Goal: Information Seeking & Learning: Find specific fact

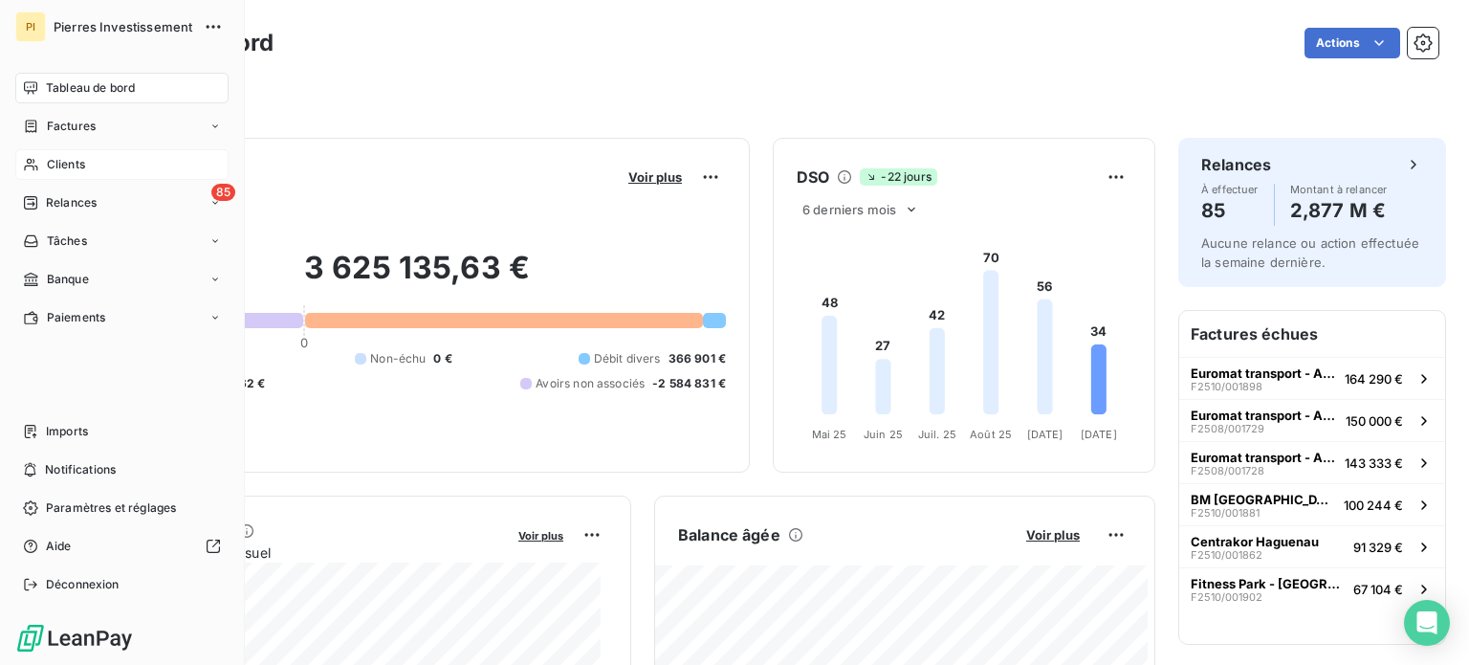
click at [105, 161] on div "Clients" at bounding box center [121, 164] width 213 height 31
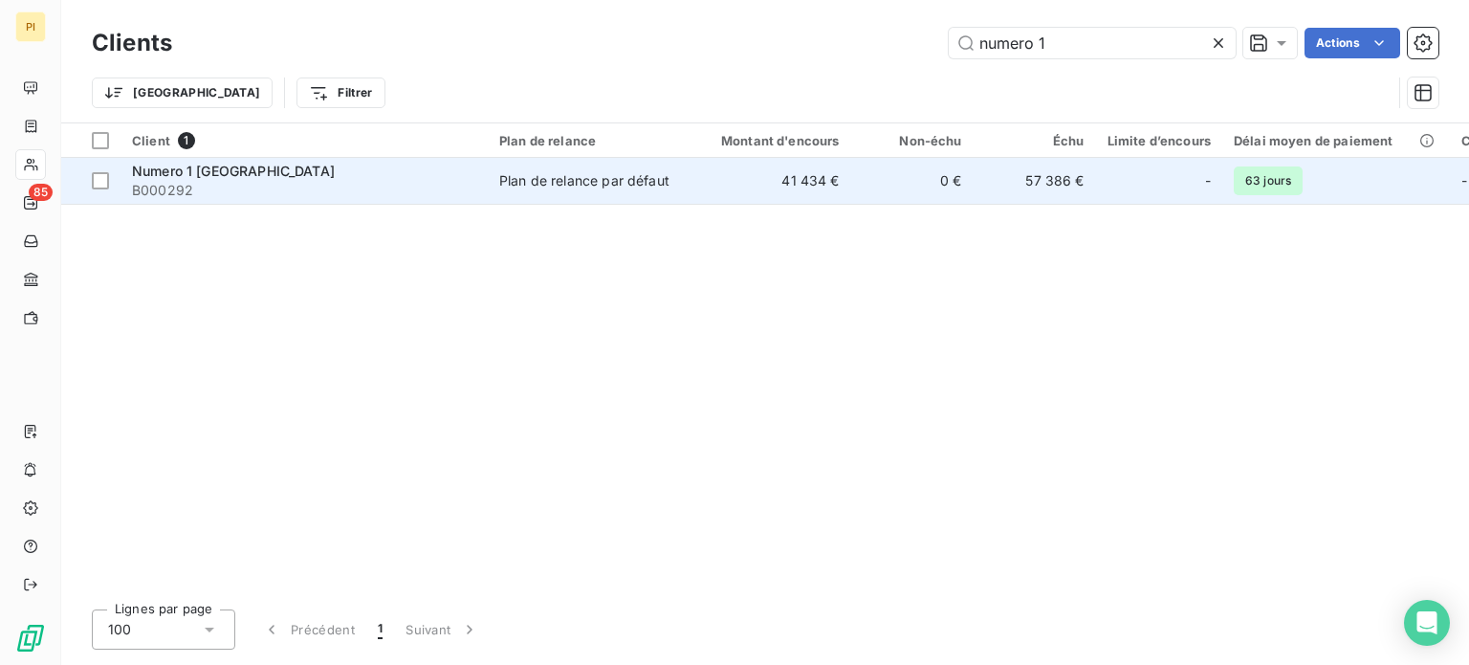
type input "numero 1"
click at [352, 198] on span "B000292" at bounding box center [304, 190] width 344 height 19
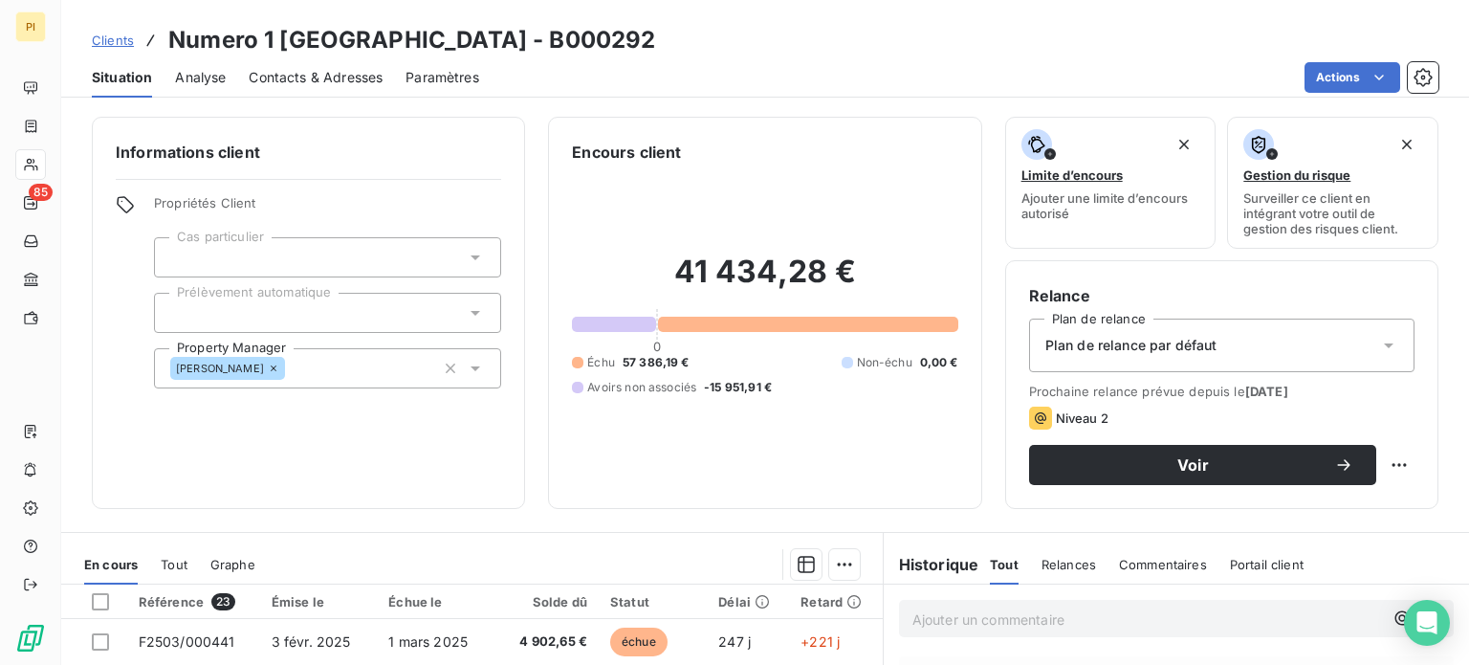
click at [293, 69] on span "Contacts & Adresses" at bounding box center [316, 77] width 134 height 19
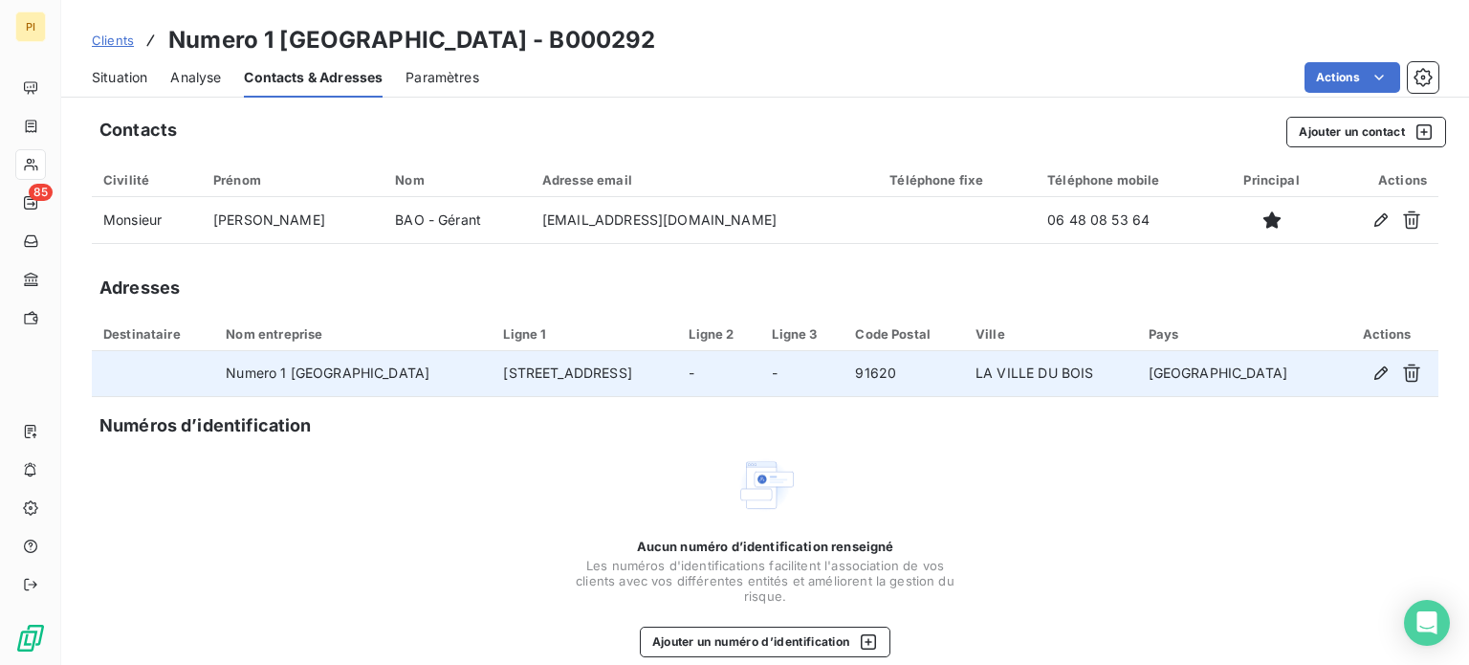
drag, startPoint x: 474, startPoint y: 374, endPoint x: 606, endPoint y: 378, distance: 132.0
click at [606, 378] on td "[STREET_ADDRESS]" at bounding box center [583, 374] width 185 height 46
copy td "[STREET_ADDRESS]"
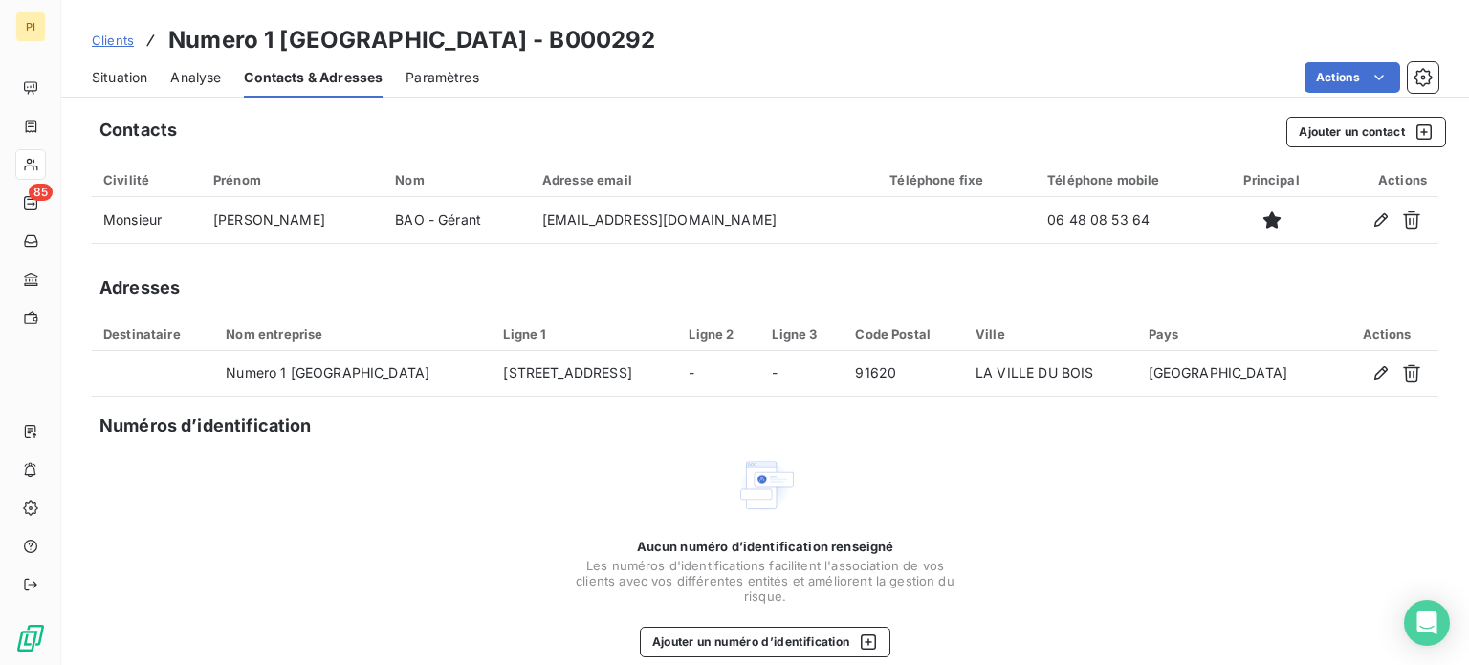
click at [120, 37] on span "Clients" at bounding box center [113, 40] width 42 height 15
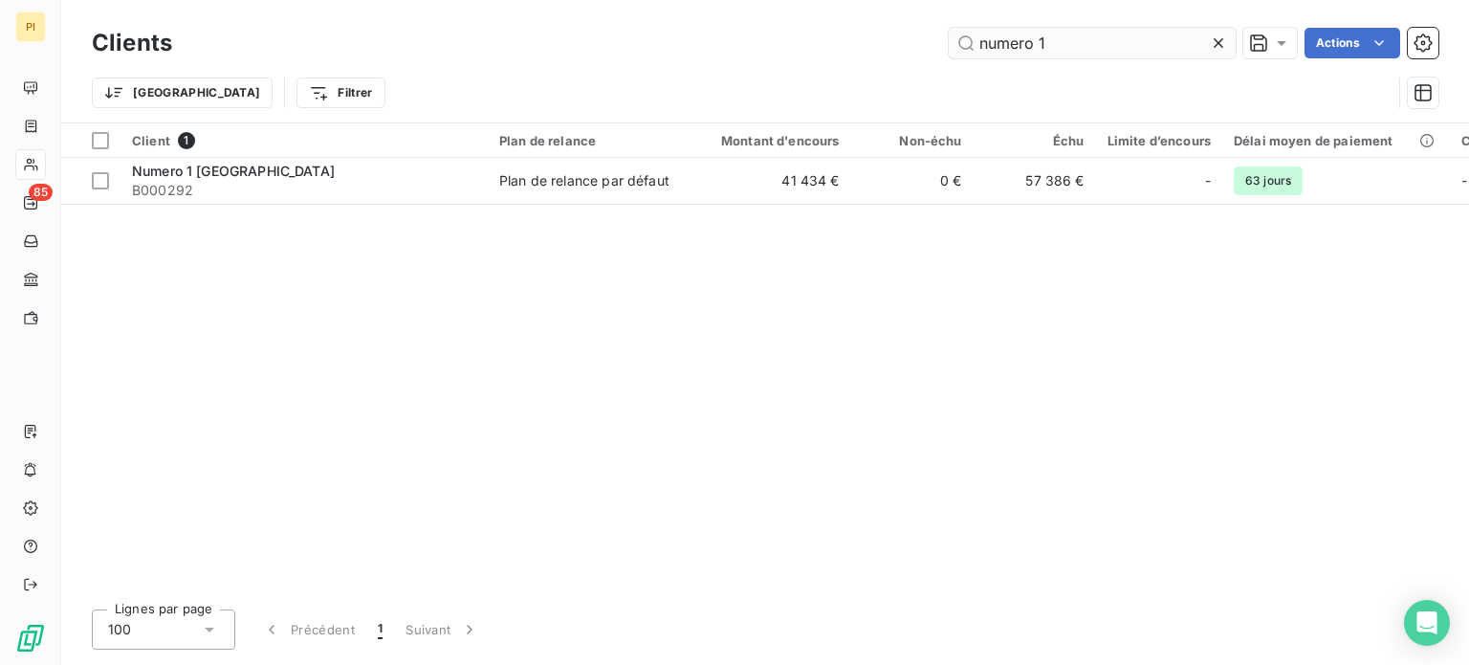
click at [1067, 33] on input "numero 1" at bounding box center [1092, 43] width 287 height 31
click at [1059, 42] on input "numero 1" at bounding box center [1092, 43] width 287 height 31
click at [1059, 41] on input "numero 1" at bounding box center [1092, 43] width 287 height 31
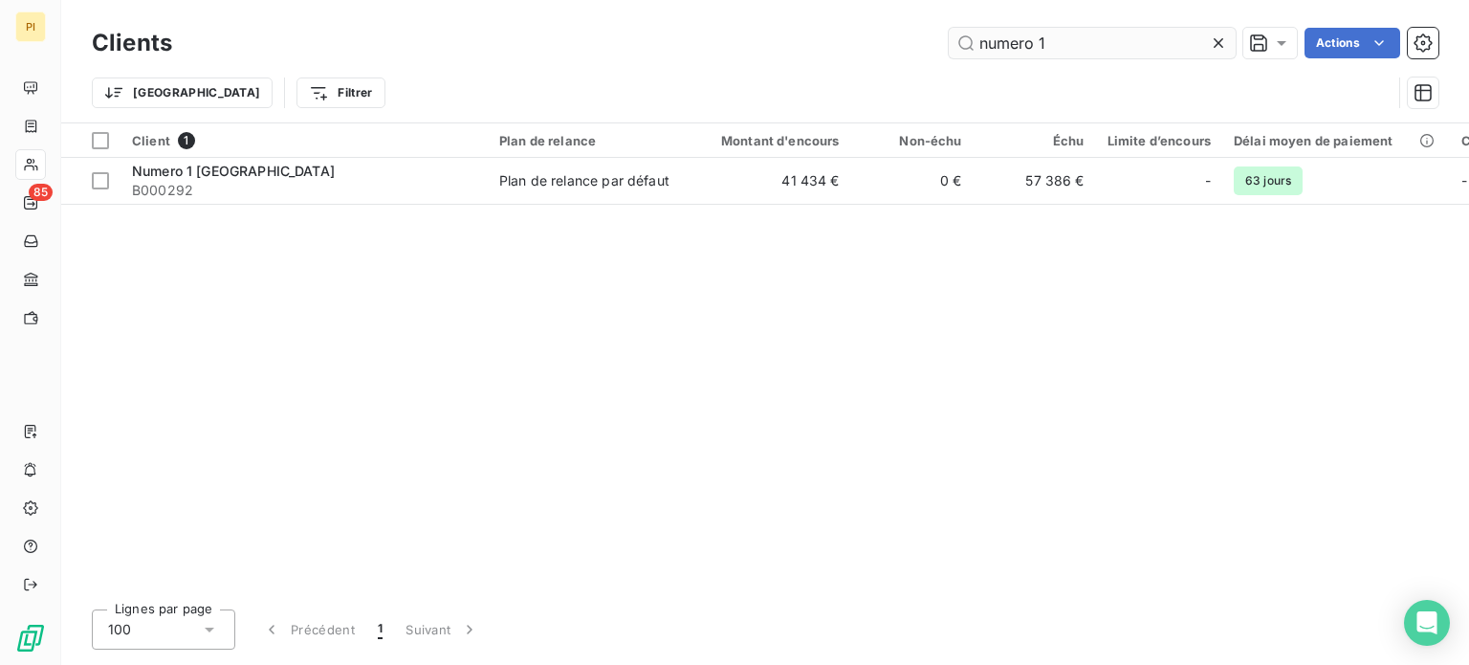
click at [1059, 41] on input "numero 1" at bounding box center [1092, 43] width 287 height 31
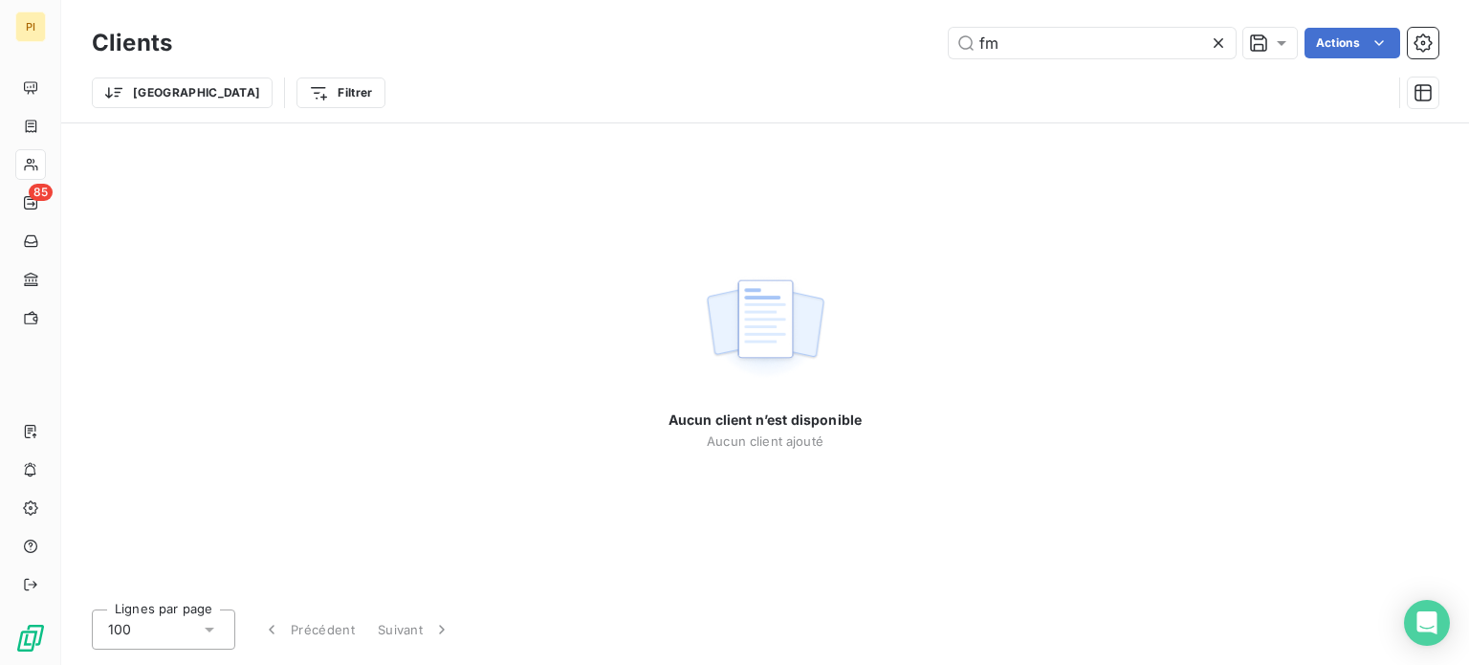
type input "fm"
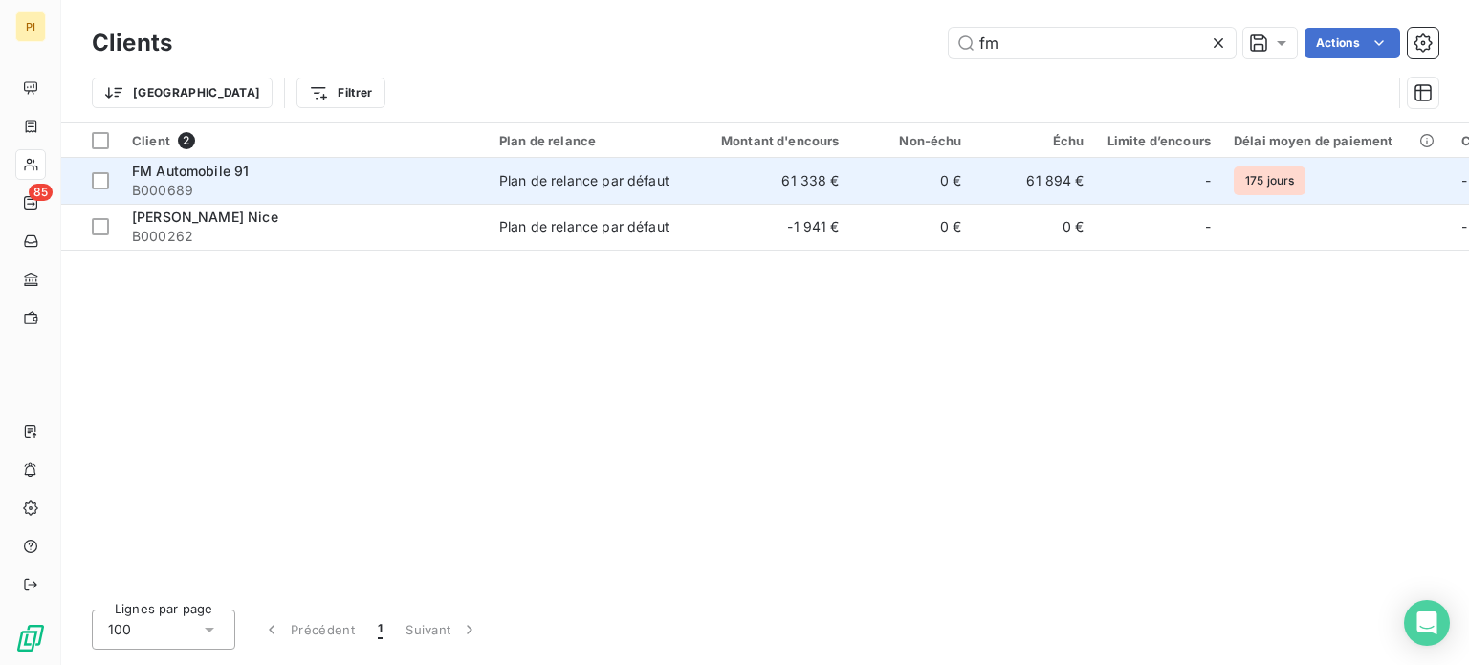
click at [184, 167] on span "FM Automobile 91" at bounding box center [190, 171] width 117 height 16
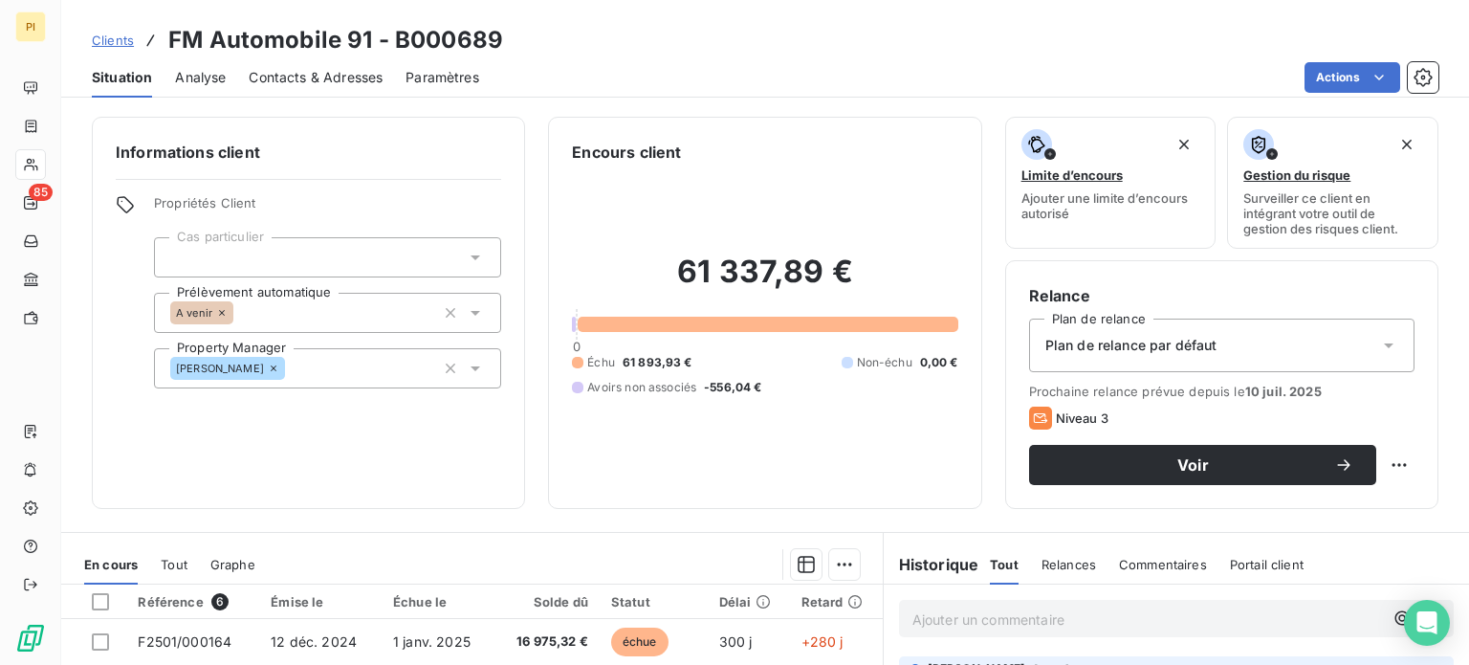
click at [322, 79] on span "Contacts & Adresses" at bounding box center [316, 77] width 134 height 19
